Goal: Task Accomplishment & Management: Complete application form

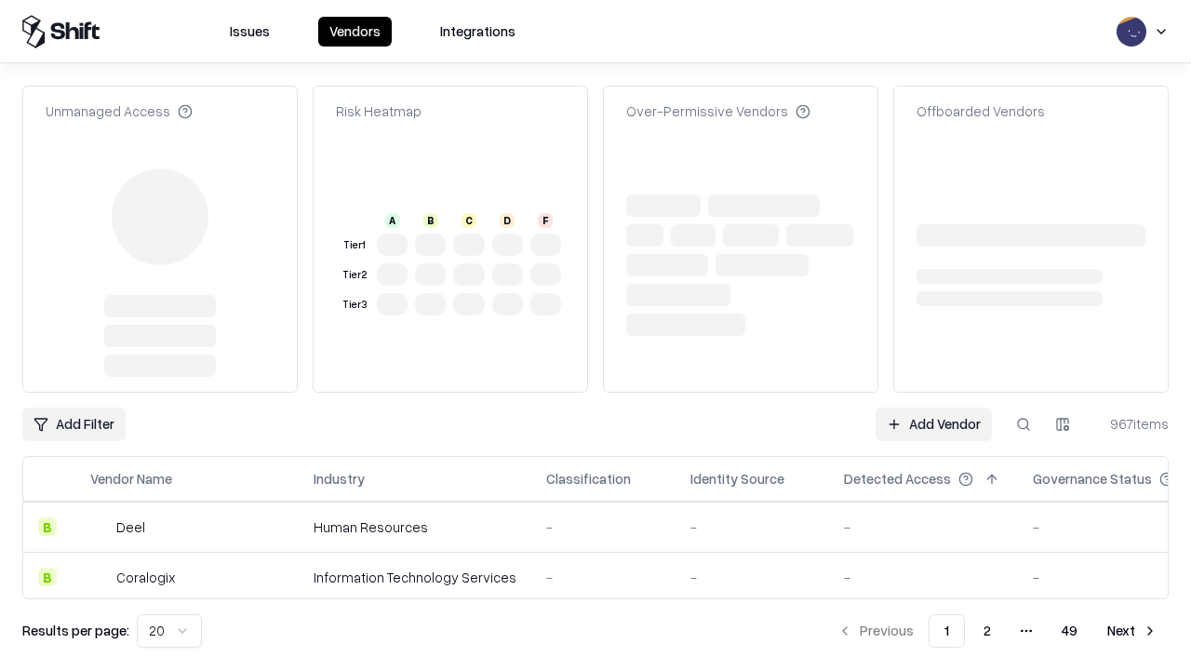
click at [934, 408] on link "Add Vendor" at bounding box center [934, 425] width 116 height 34
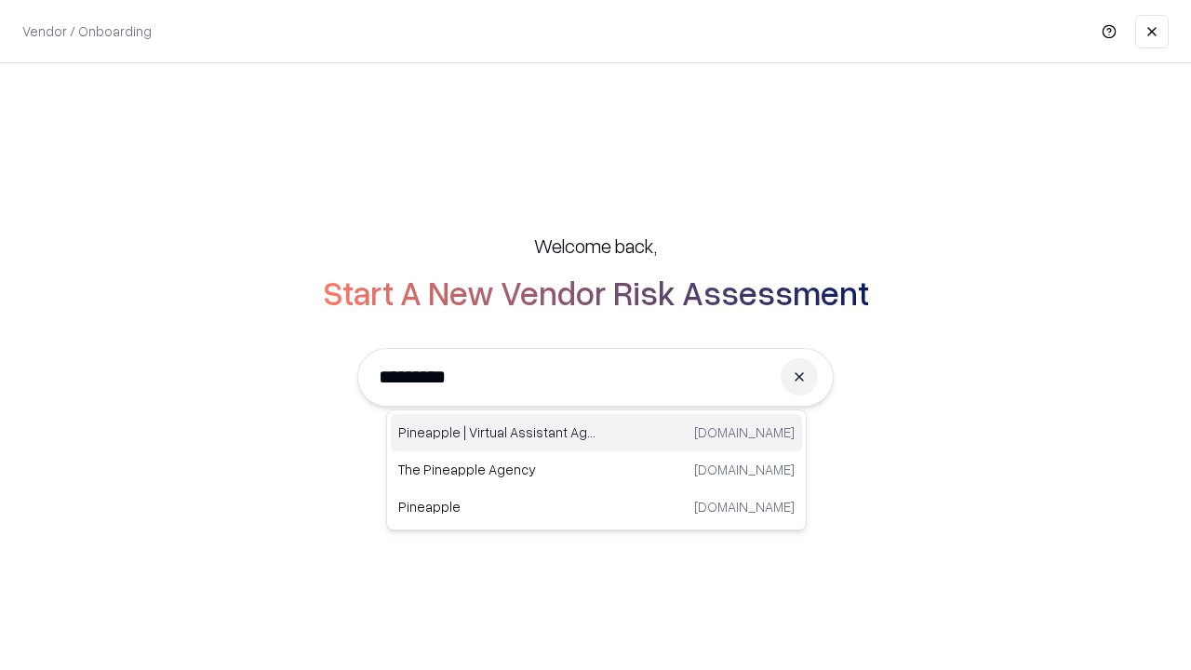
click at [597, 433] on div "Pineapple | Virtual Assistant Agency [DOMAIN_NAME]" at bounding box center [596, 432] width 411 height 37
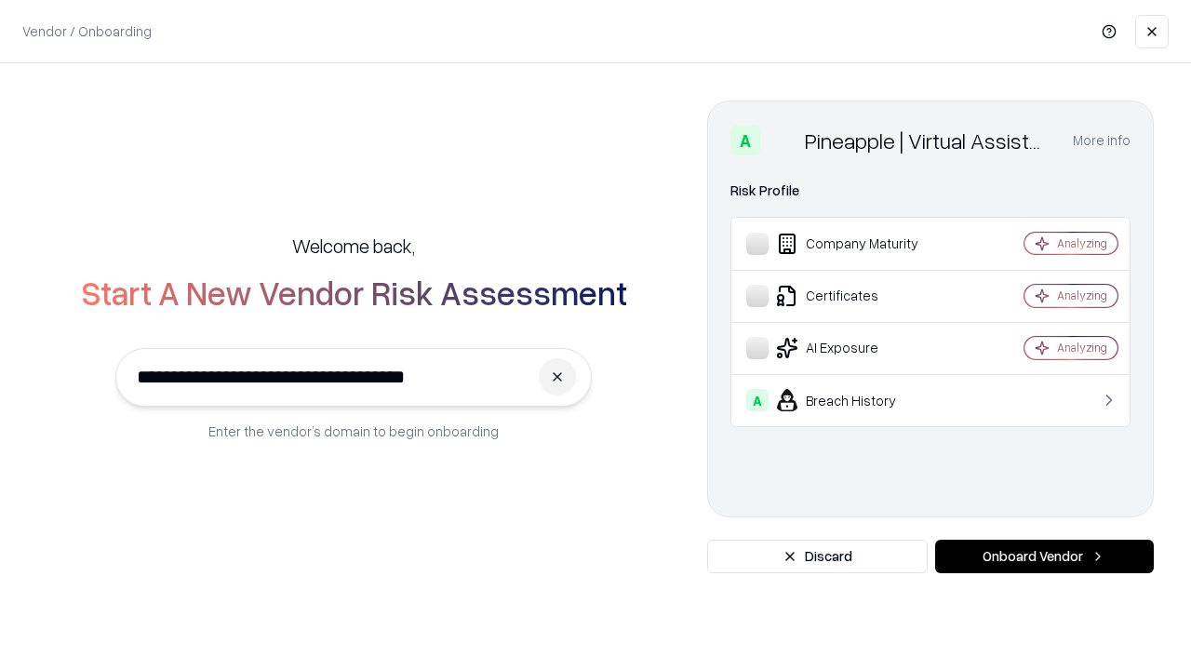
type input "**********"
click at [1044, 557] on button "Onboard Vendor" at bounding box center [1044, 557] width 219 height 34
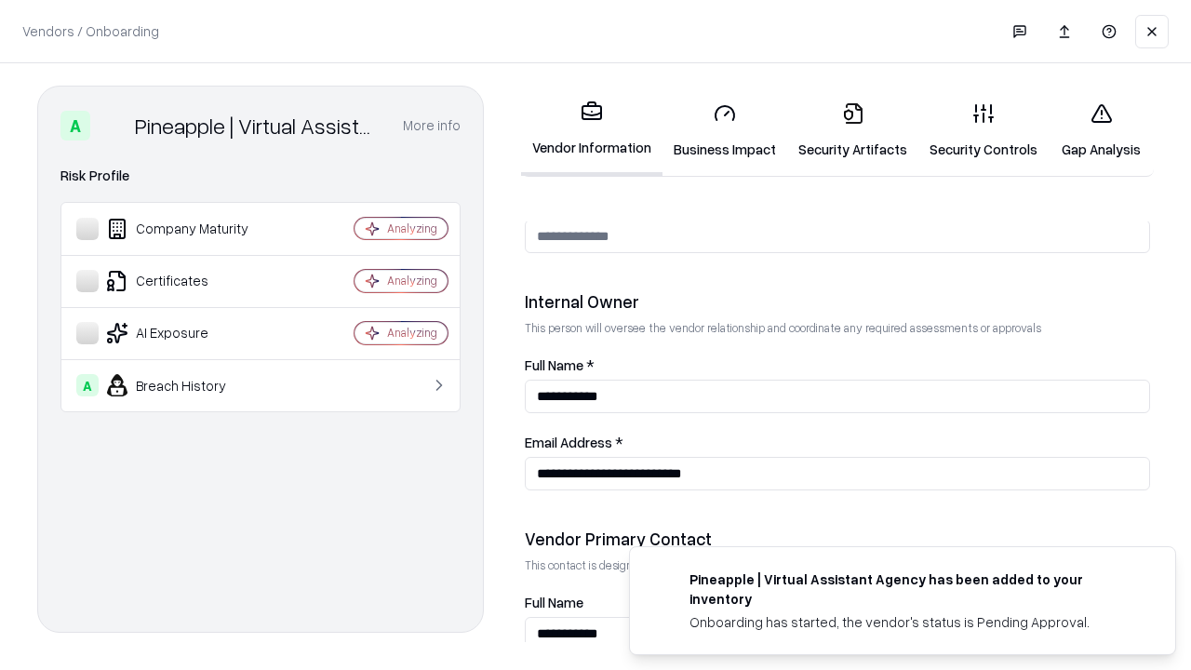
scroll to position [964, 0]
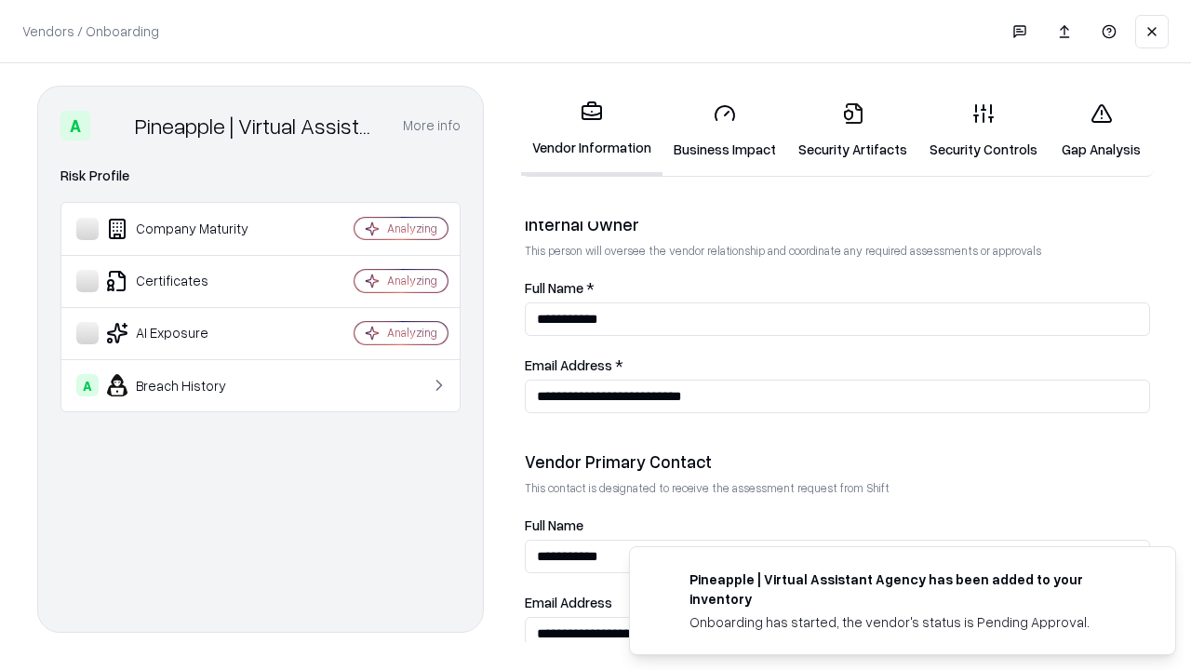
click at [725, 130] on link "Business Impact" at bounding box center [725, 130] width 125 height 87
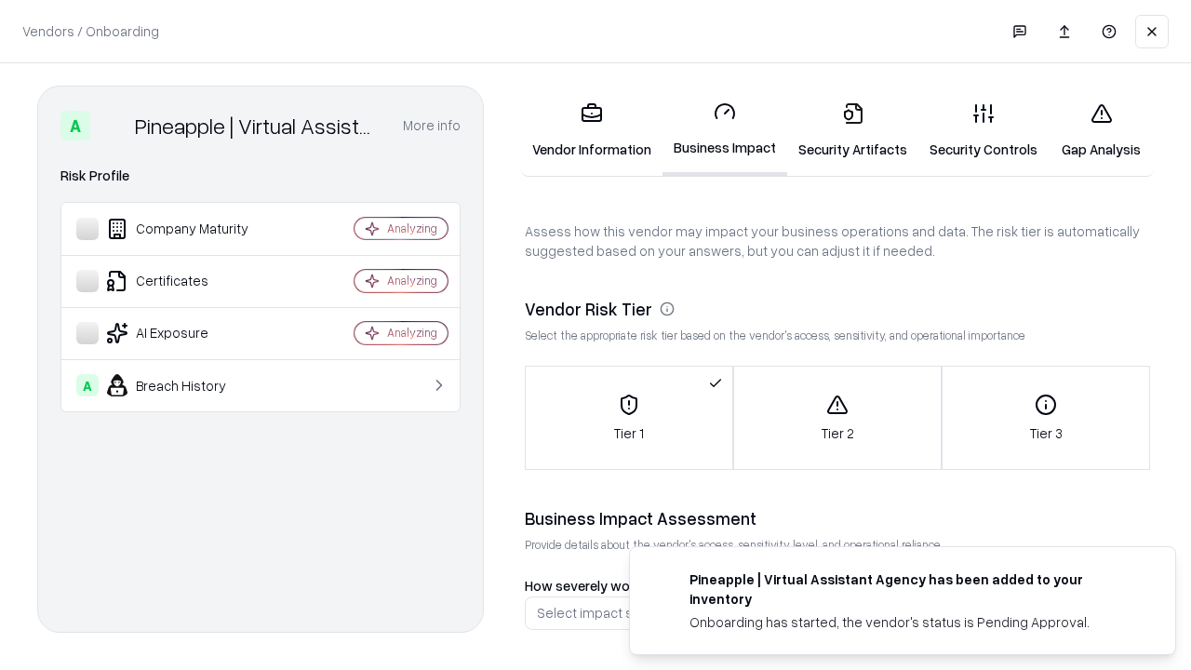
click at [853, 130] on link "Security Artifacts" at bounding box center [852, 130] width 131 height 87
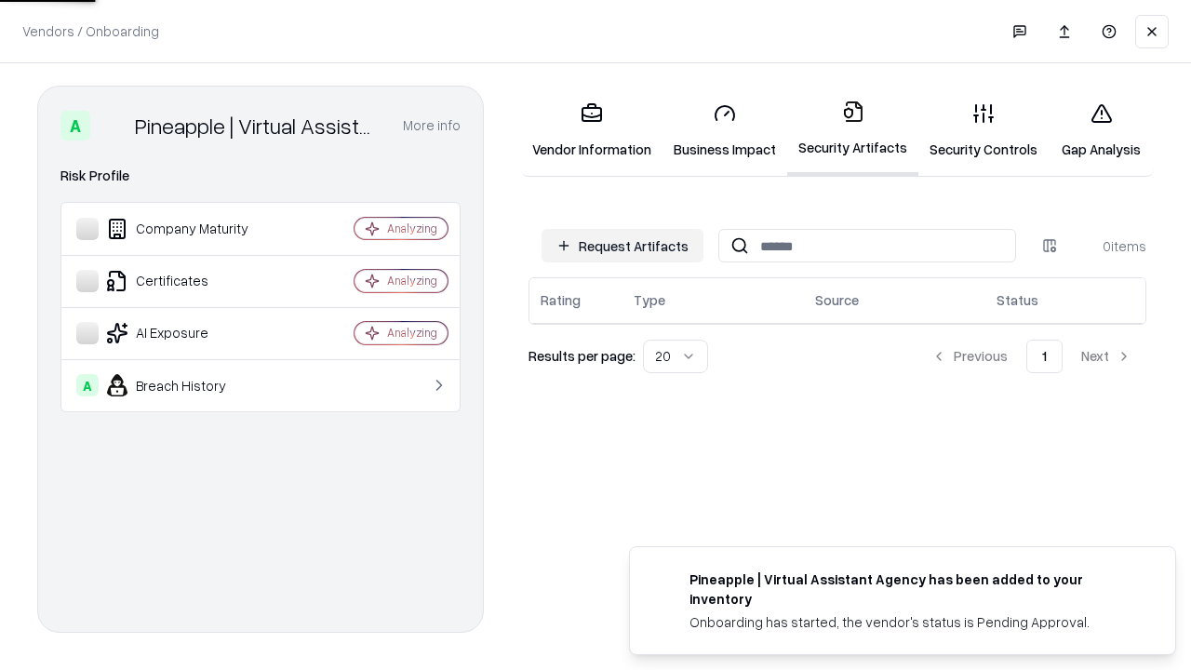
click at [623, 246] on button "Request Artifacts" at bounding box center [623, 246] width 162 height 34
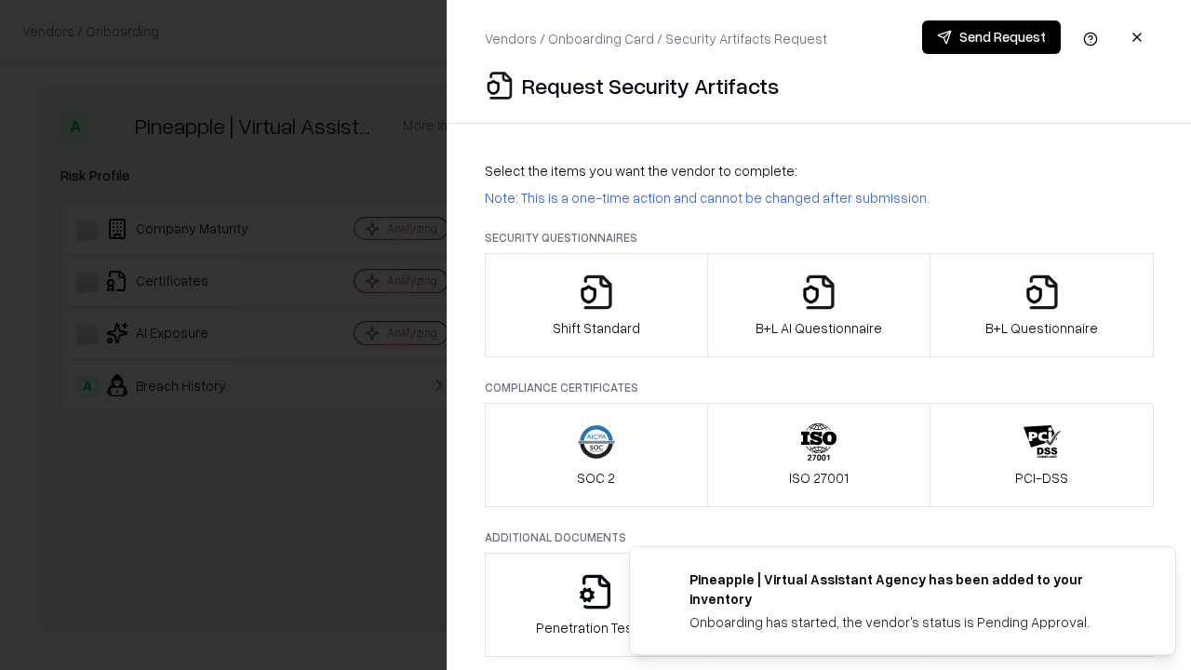
click at [596, 305] on icon "button" at bounding box center [596, 292] width 37 height 37
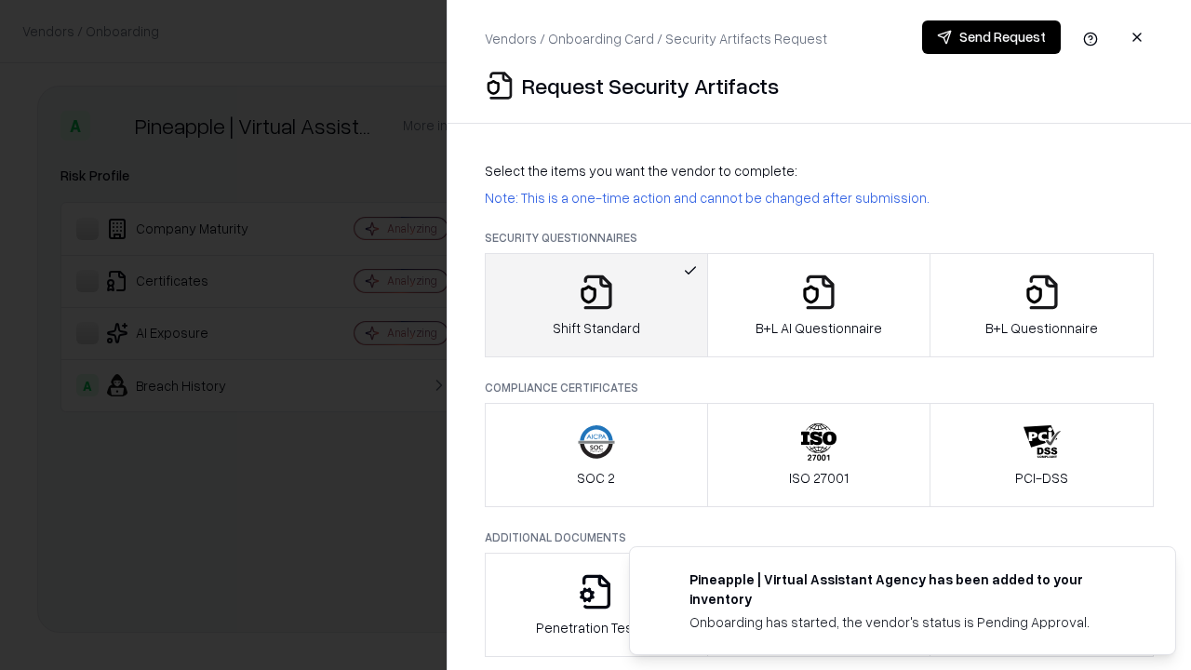
click at [991, 37] on button "Send Request" at bounding box center [991, 37] width 139 height 34
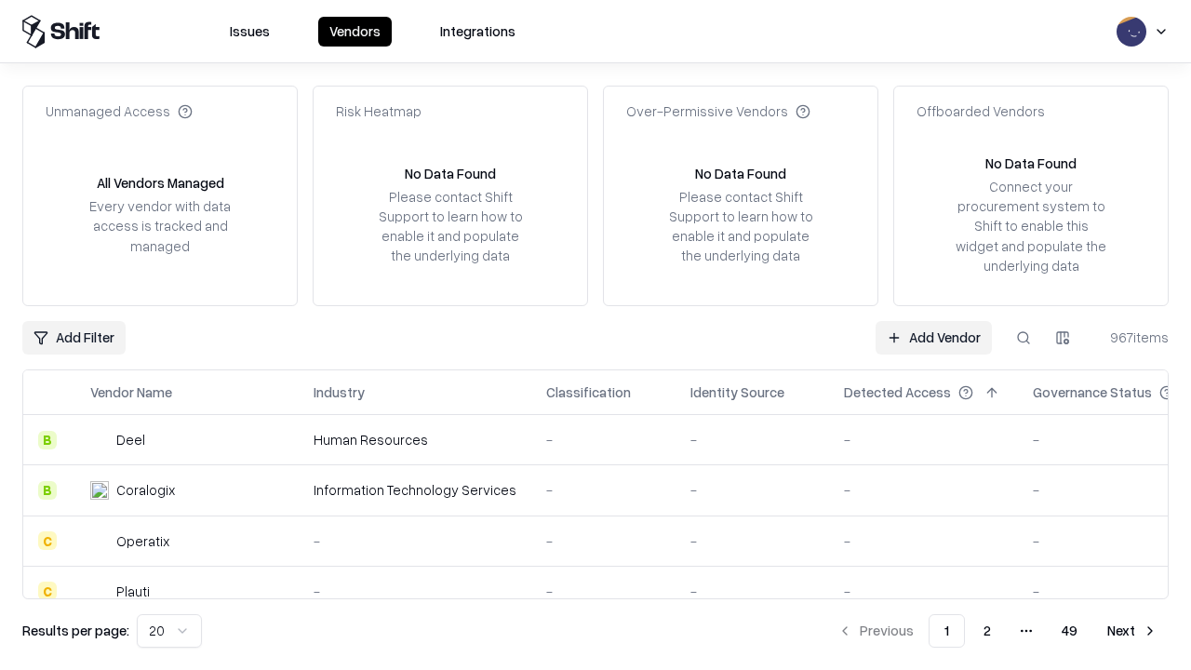
click at [1024, 337] on button at bounding box center [1024, 338] width 34 height 34
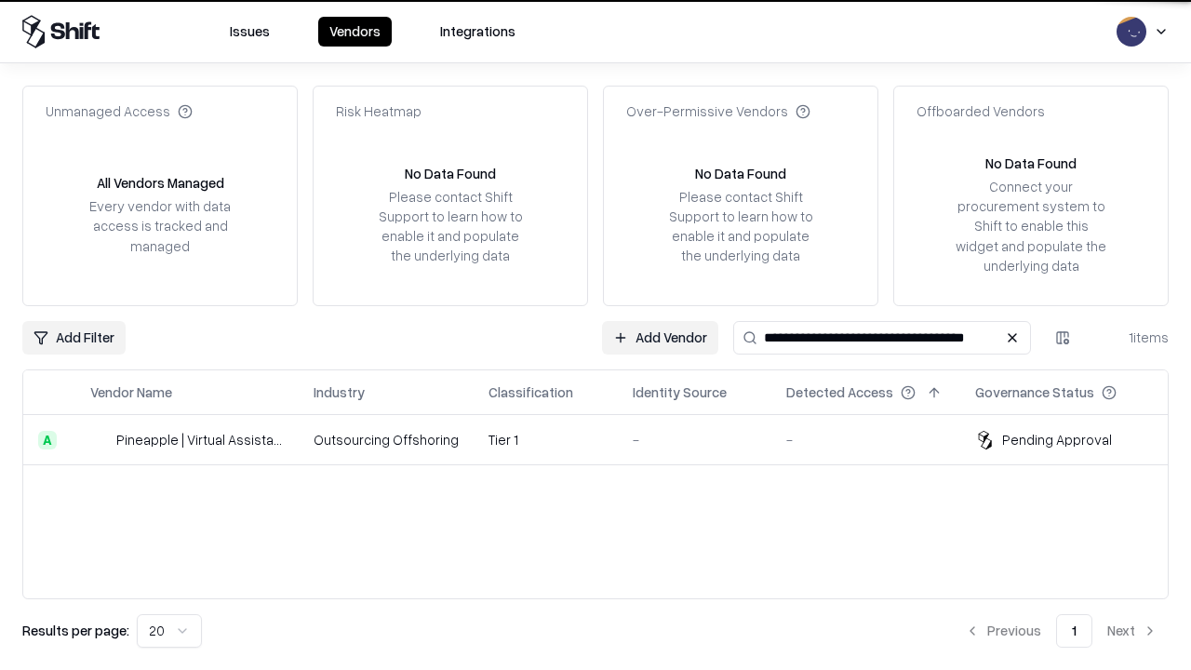
type input "**********"
click at [607, 439] on td "Tier 1" at bounding box center [546, 440] width 144 height 50
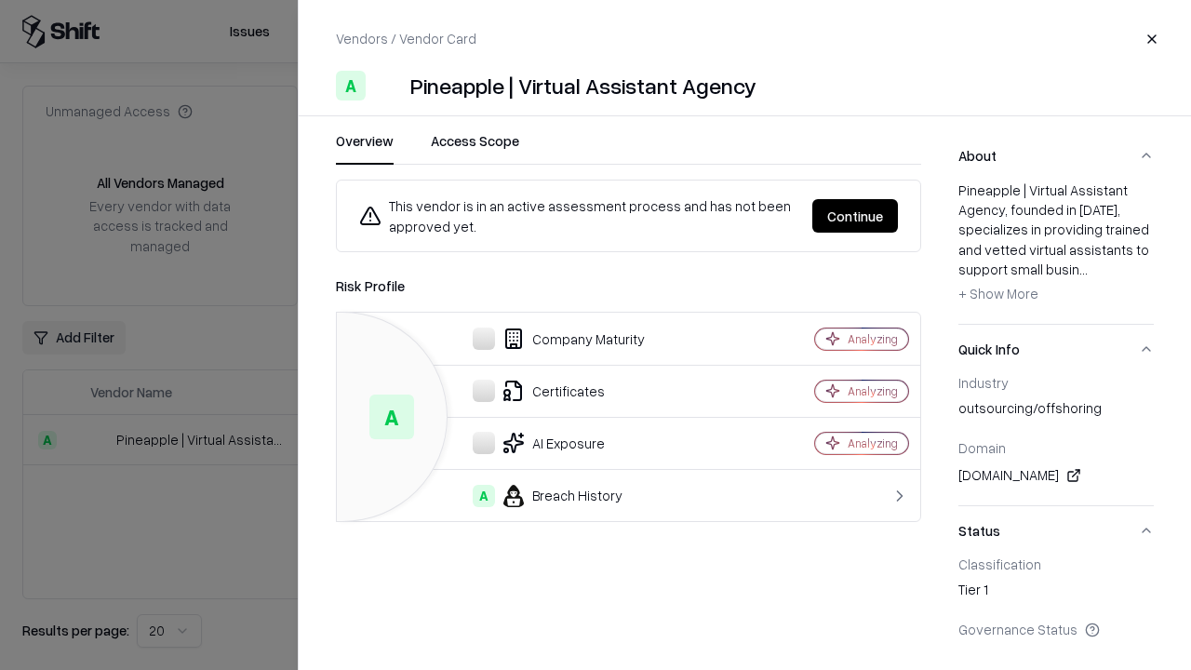
click at [855, 216] on button "Continue" at bounding box center [856, 216] width 86 height 34
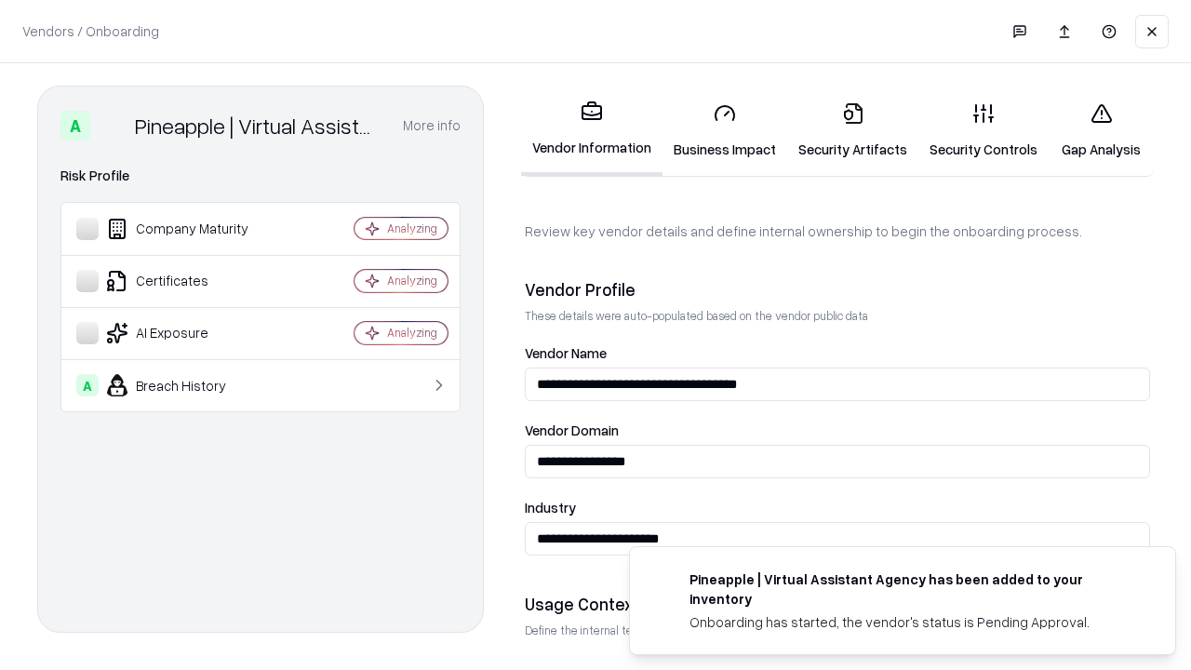
click at [853, 130] on link "Security Artifacts" at bounding box center [852, 130] width 131 height 87
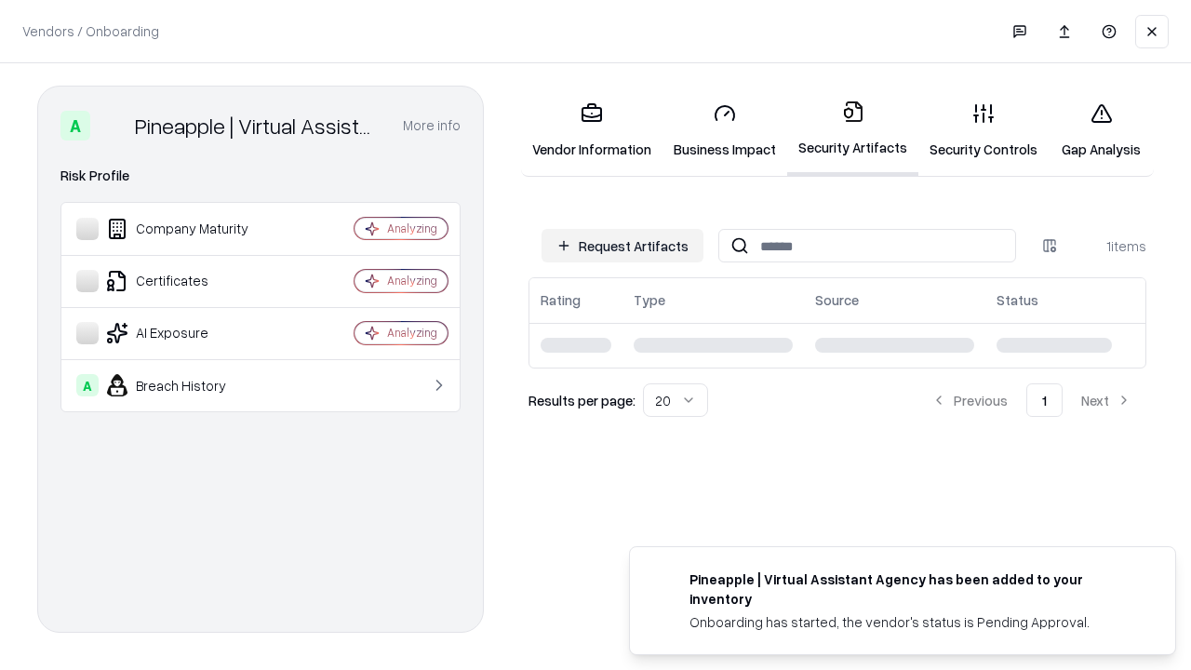
click at [1101, 130] on link "Gap Analysis" at bounding box center [1101, 130] width 105 height 87
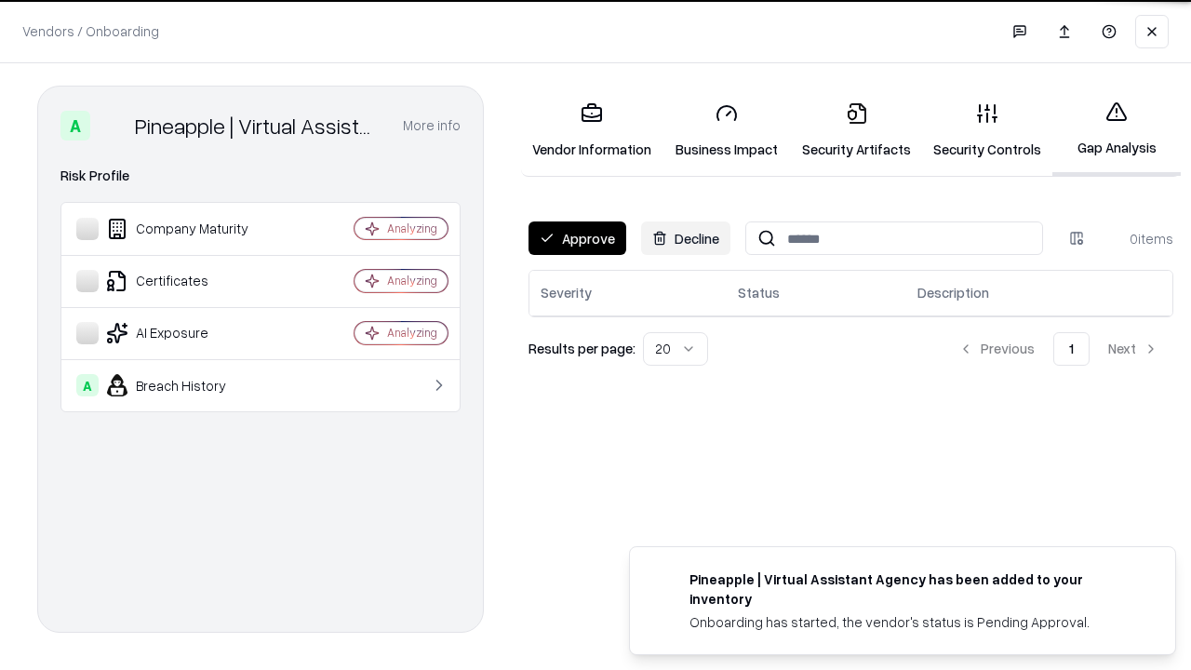
click at [577, 238] on button "Approve" at bounding box center [578, 239] width 98 height 34
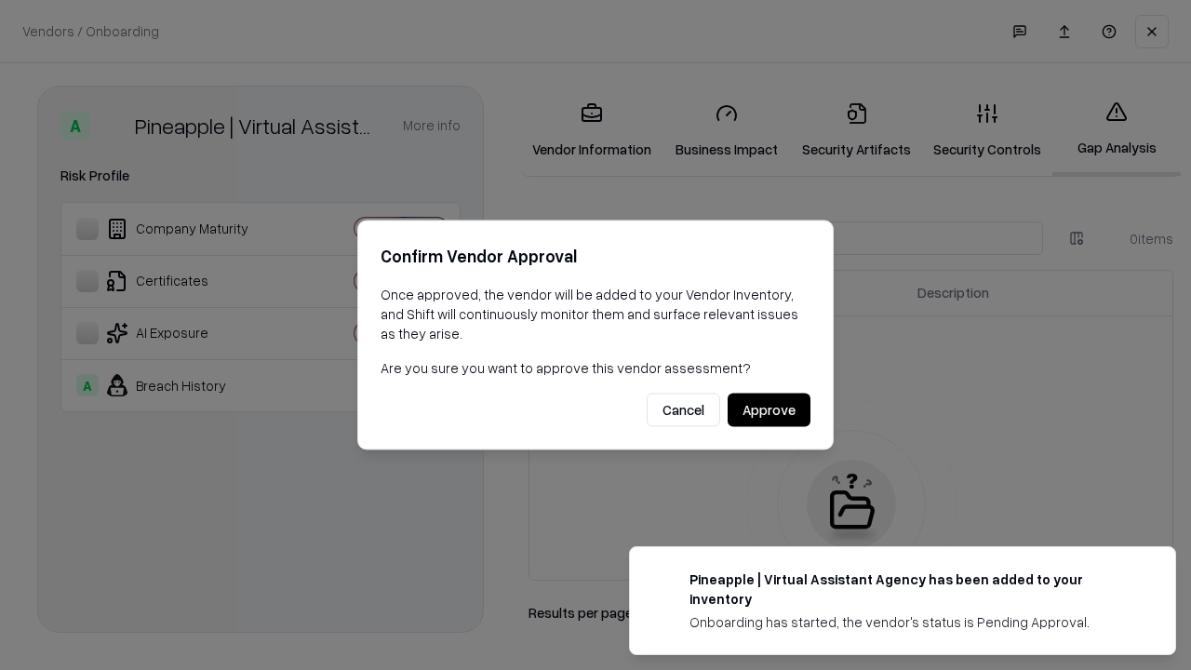
click at [769, 410] on button "Approve" at bounding box center [769, 411] width 83 height 34
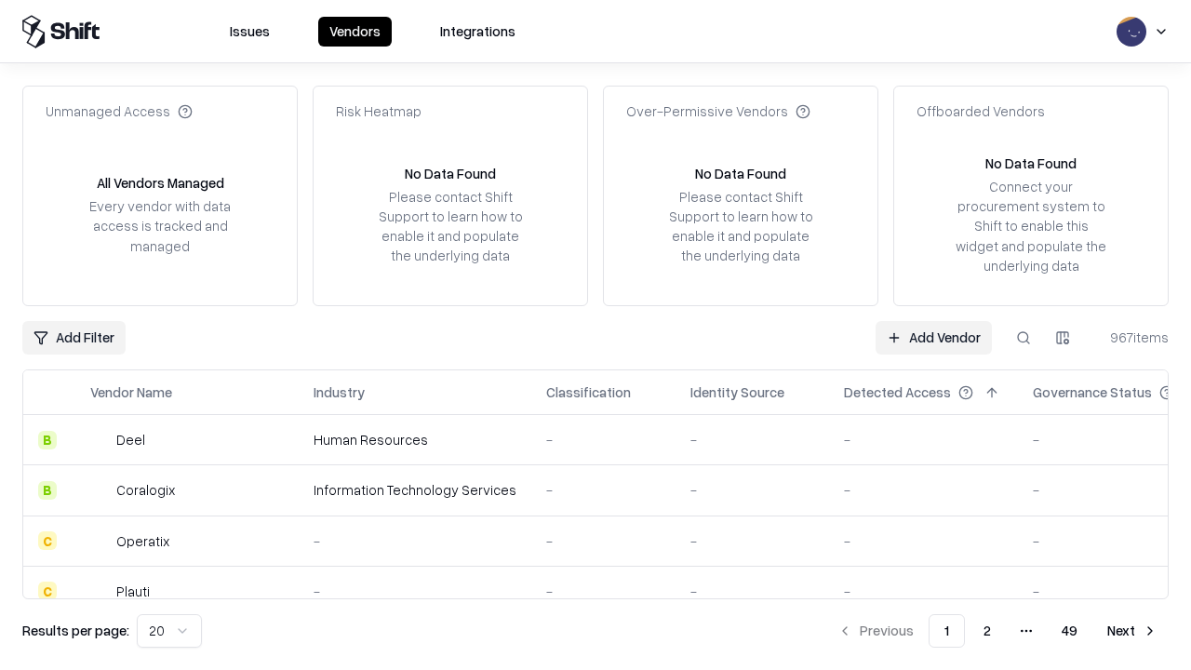
type input "**********"
click at [934, 337] on link "Add Vendor" at bounding box center [934, 338] width 116 height 34
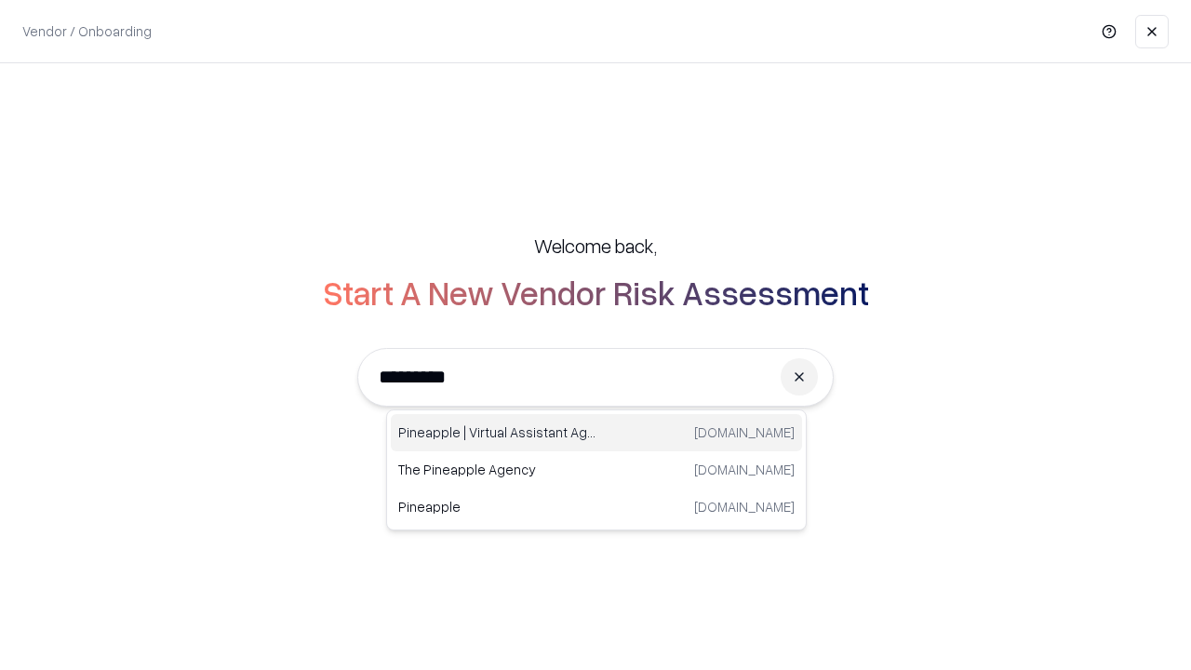
click at [597, 433] on div "Pineapple | Virtual Assistant Agency [DOMAIN_NAME]" at bounding box center [596, 432] width 411 height 37
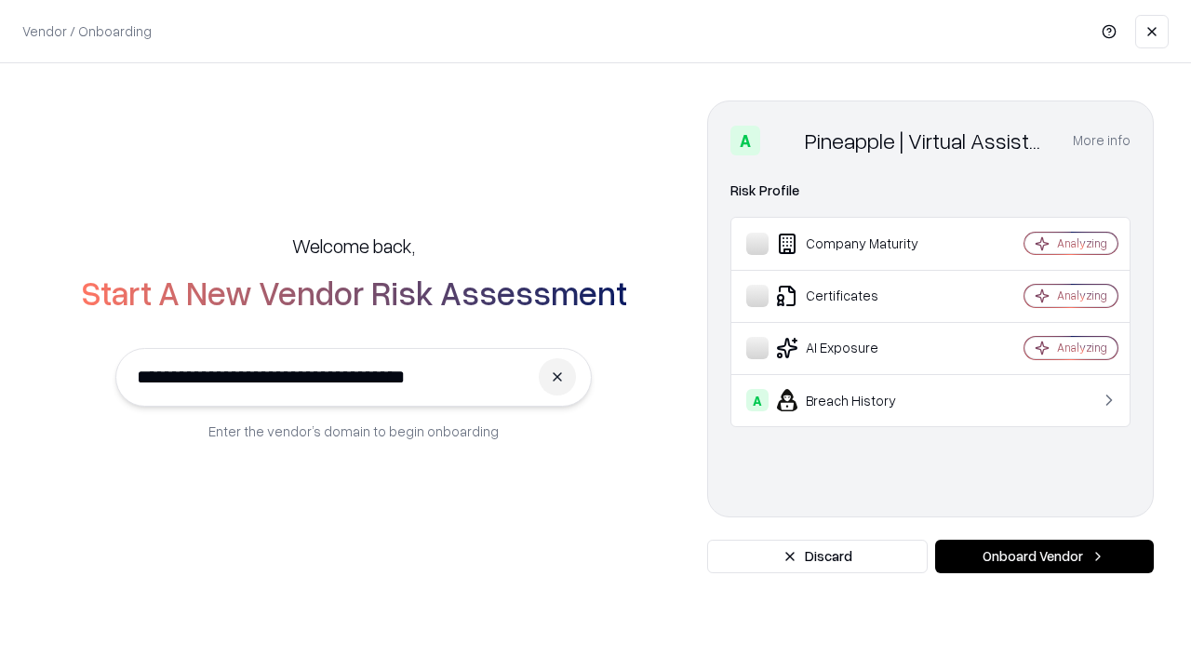
type input "**********"
click at [1044, 557] on button "Onboard Vendor" at bounding box center [1044, 557] width 219 height 34
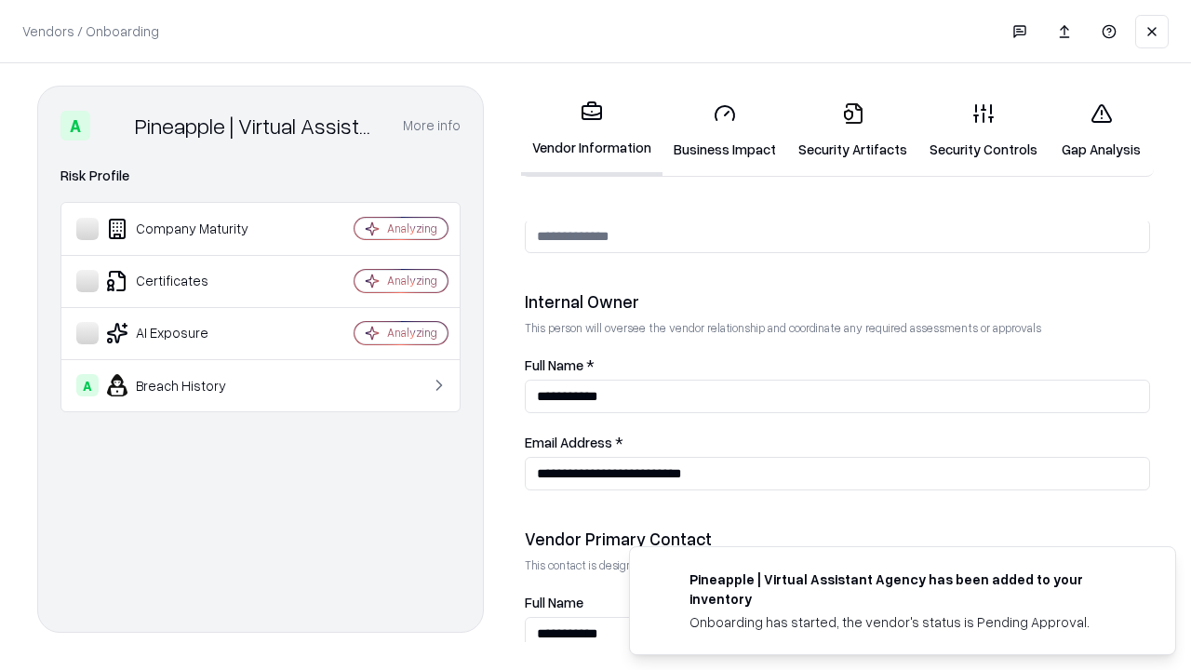
scroll to position [964, 0]
